Goal: Share content

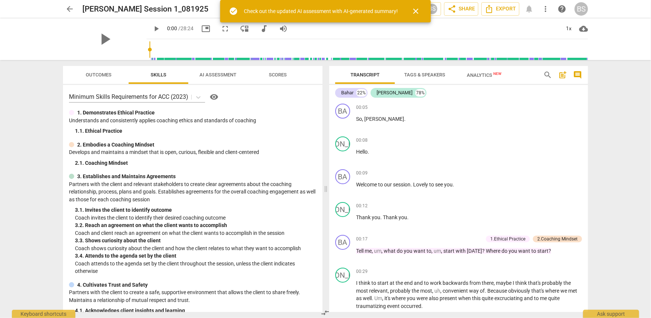
click at [415, 11] on span "close" at bounding box center [415, 11] width 9 height 9
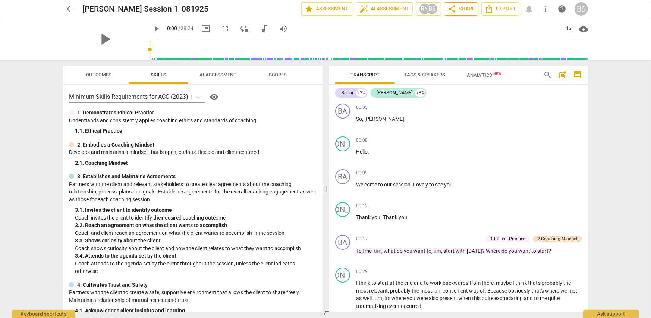
click at [457, 9] on span "share Share" at bounding box center [461, 8] width 28 height 9
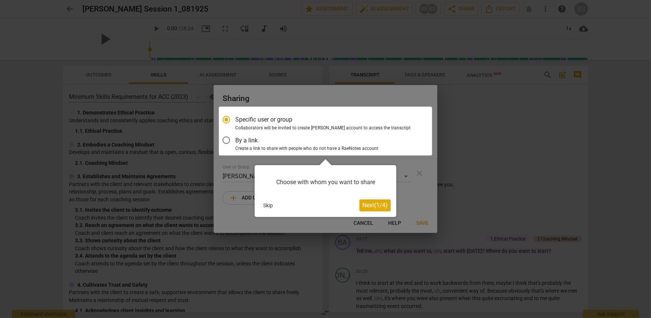
click at [375, 205] on span "Next ( 1 / 4 )" at bounding box center [374, 205] width 25 height 7
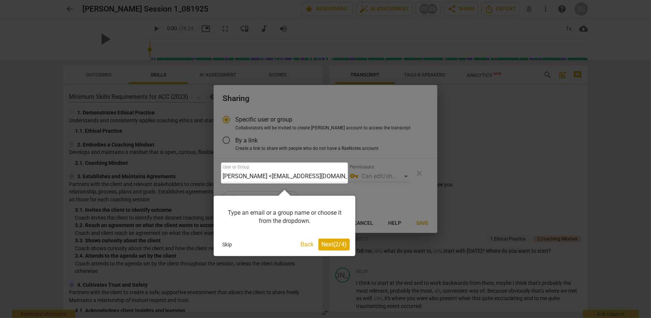
click at [227, 246] on button "Skip" at bounding box center [227, 244] width 16 height 11
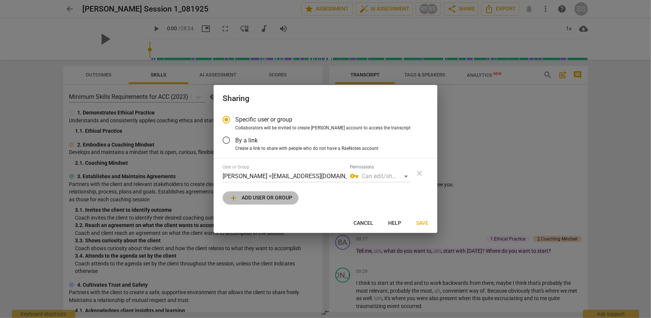
click at [233, 199] on span "add" at bounding box center [233, 197] width 9 height 9
radio input "false"
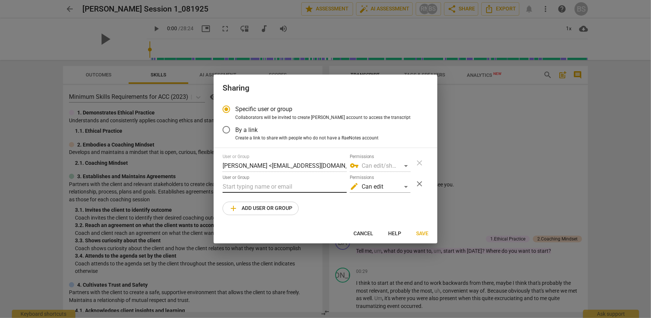
click at [239, 185] on input "text" at bounding box center [284, 187] width 124 height 12
type input "[PERSON_NAME][EMAIL_ADDRESS][DOMAIN_NAME]"
click at [406, 186] on div "edit Can edit" at bounding box center [380, 187] width 61 height 12
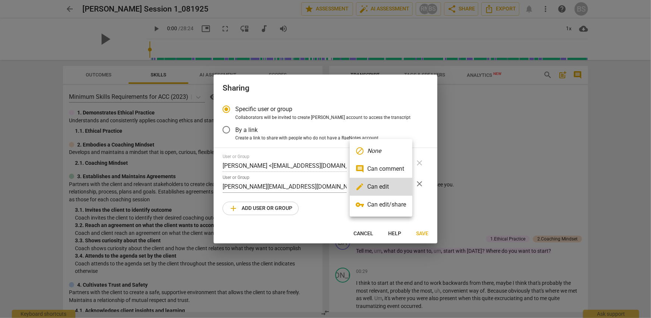
click at [406, 186] on li "edit Can edit" at bounding box center [381, 187] width 63 height 18
radio input "false"
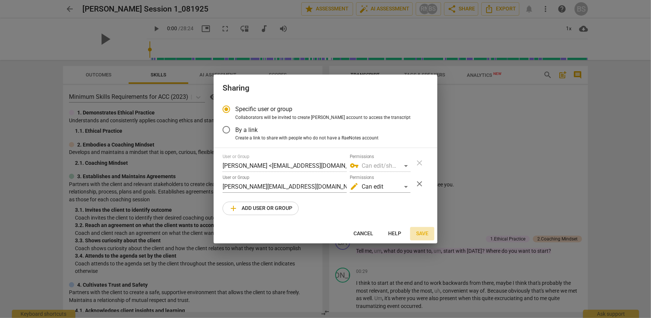
click at [422, 234] on span "Save" at bounding box center [422, 233] width 12 height 7
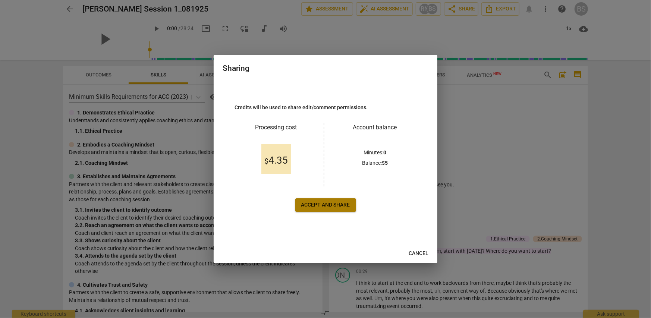
click at [341, 206] on span "Accept and share" at bounding box center [325, 204] width 49 height 7
